Goal: Information Seeking & Learning: Check status

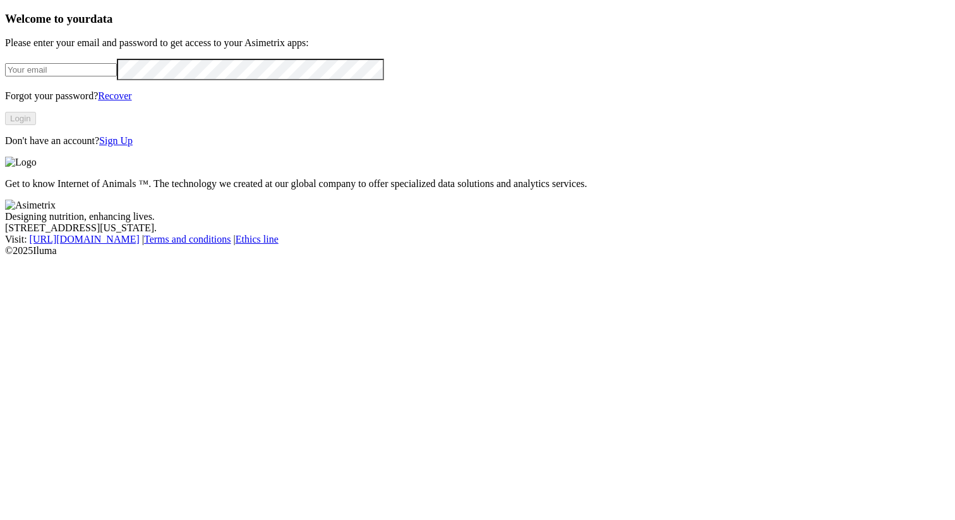
click at [117, 76] on input "email" at bounding box center [61, 69] width 112 height 13
click at [5, 256] on com-1password-button at bounding box center [5, 256] width 0 height 0
type input "[PERSON_NAME][EMAIL_ADDRESS][PERSON_NAME][PERSON_NAME][DOMAIN_NAME]"
click at [36, 125] on button "Login" at bounding box center [20, 118] width 31 height 13
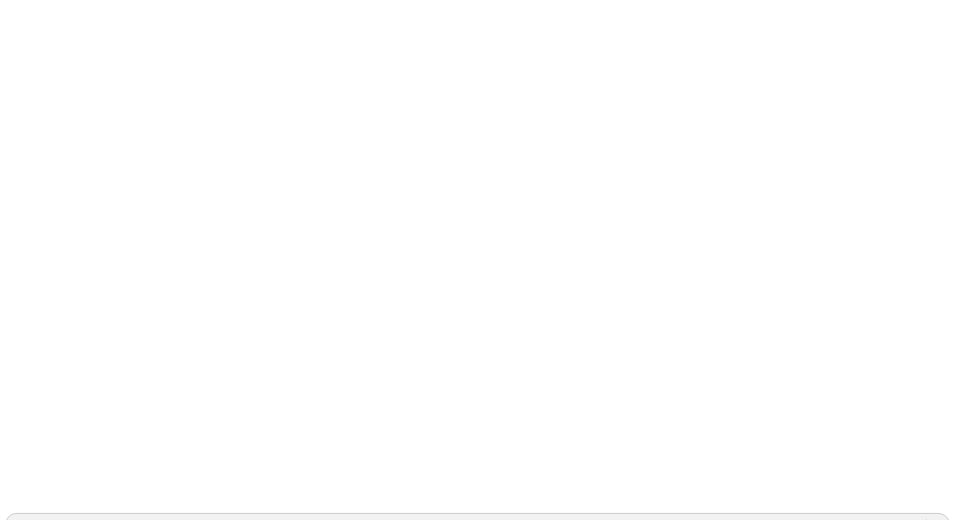
click at [138, 519] on div "PROVIMI-CARGILL" at bounding box center [75, 524] width 126 height 11
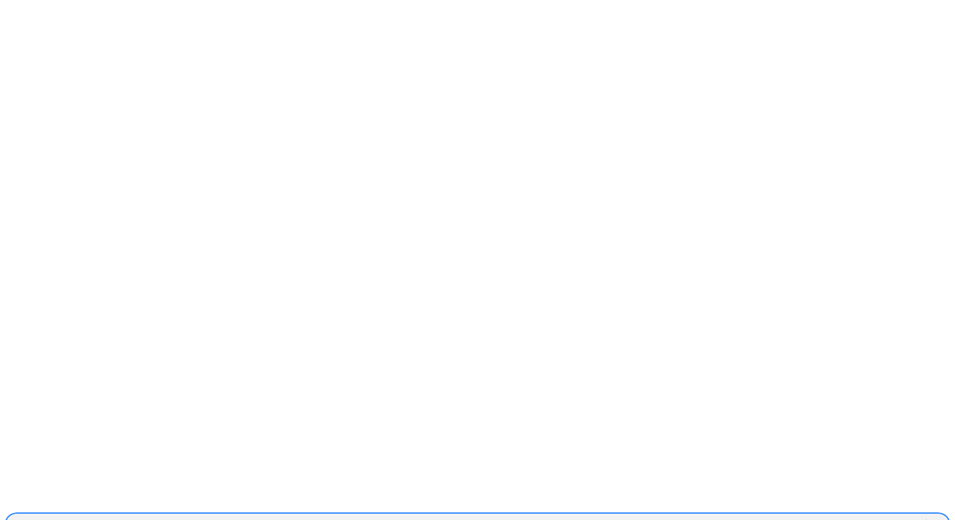
type input "pie"
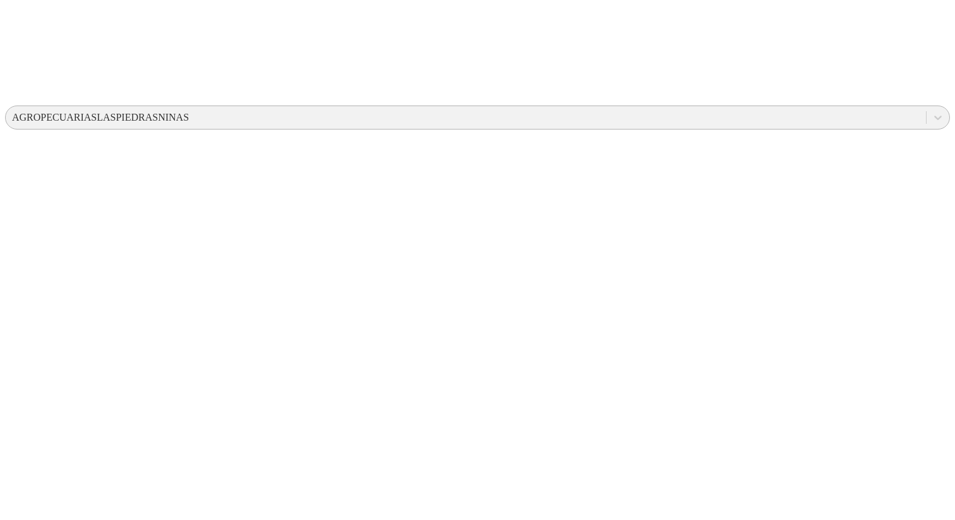
scroll to position [452, 0]
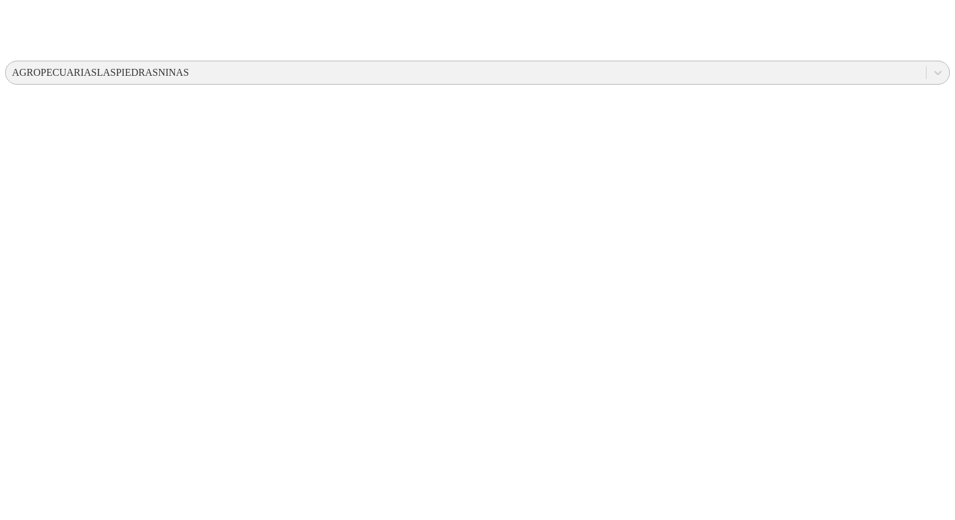
drag, startPoint x: 250, startPoint y: 399, endPoint x: 175, endPoint y: 402, distance: 75.2
copy td "Piedras Niñas"
drag, startPoint x: 539, startPoint y: 205, endPoint x: 474, endPoint y: 201, distance: 65.1
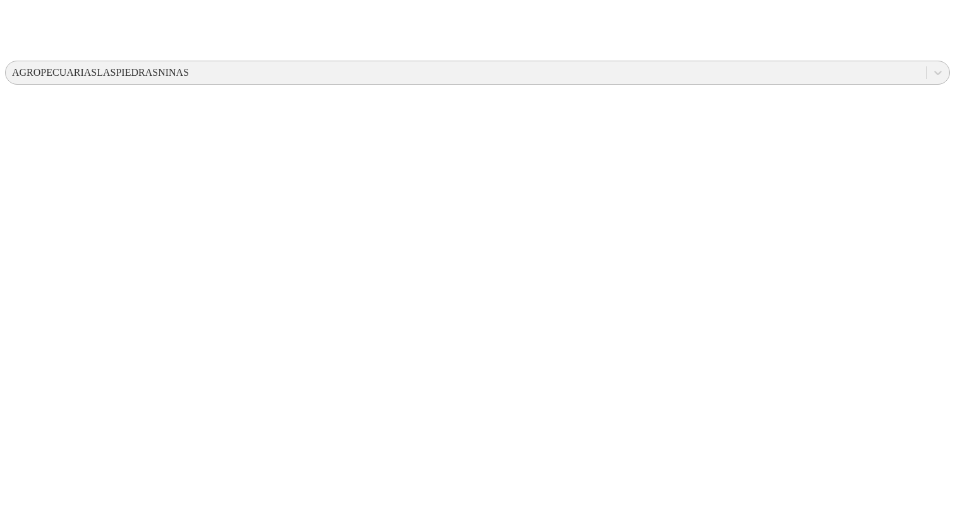
copy td "2025-25"
drag, startPoint x: 138, startPoint y: 388, endPoint x: 121, endPoint y: 388, distance: 17.1
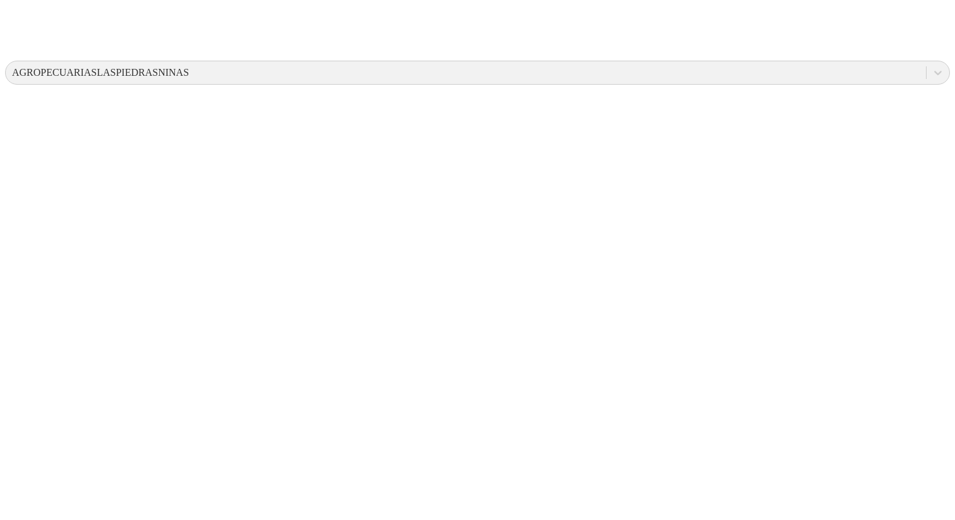
drag, startPoint x: 135, startPoint y: 475, endPoint x: 83, endPoint y: 470, distance: 52.7
drag, startPoint x: 138, startPoint y: 431, endPoint x: 79, endPoint y: 430, distance: 59.4
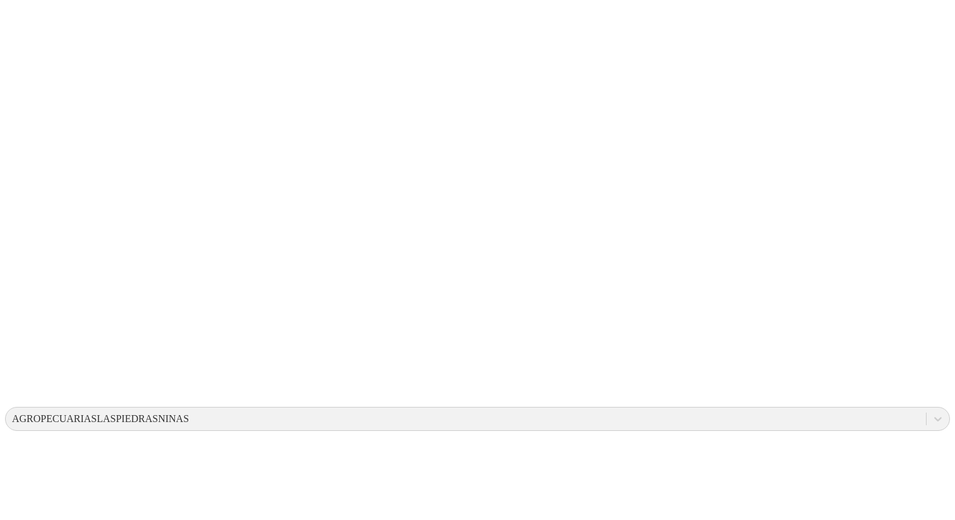
scroll to position [0, 0]
